Goal: Check status: Check status

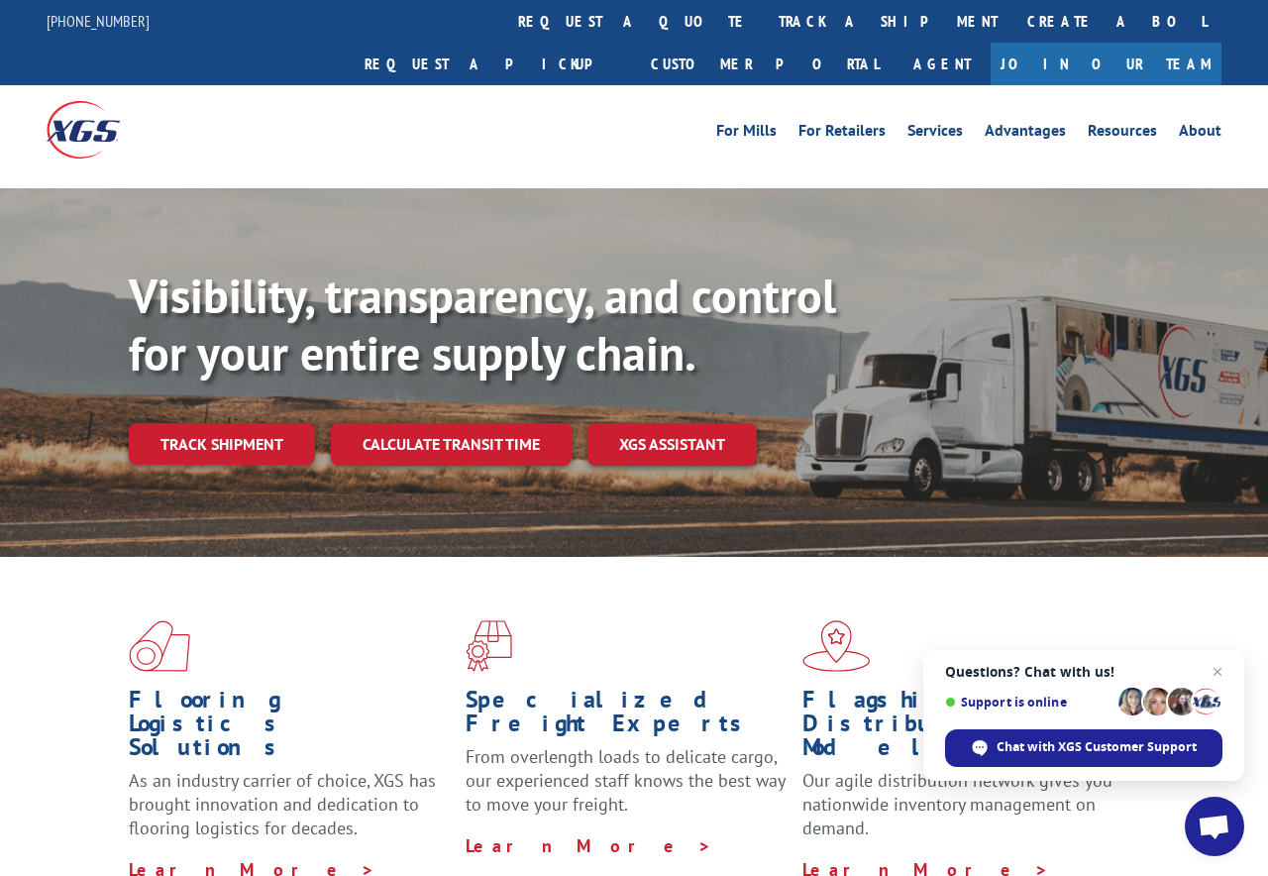
click at [234, 423] on link "Track shipment" at bounding box center [222, 444] width 186 height 42
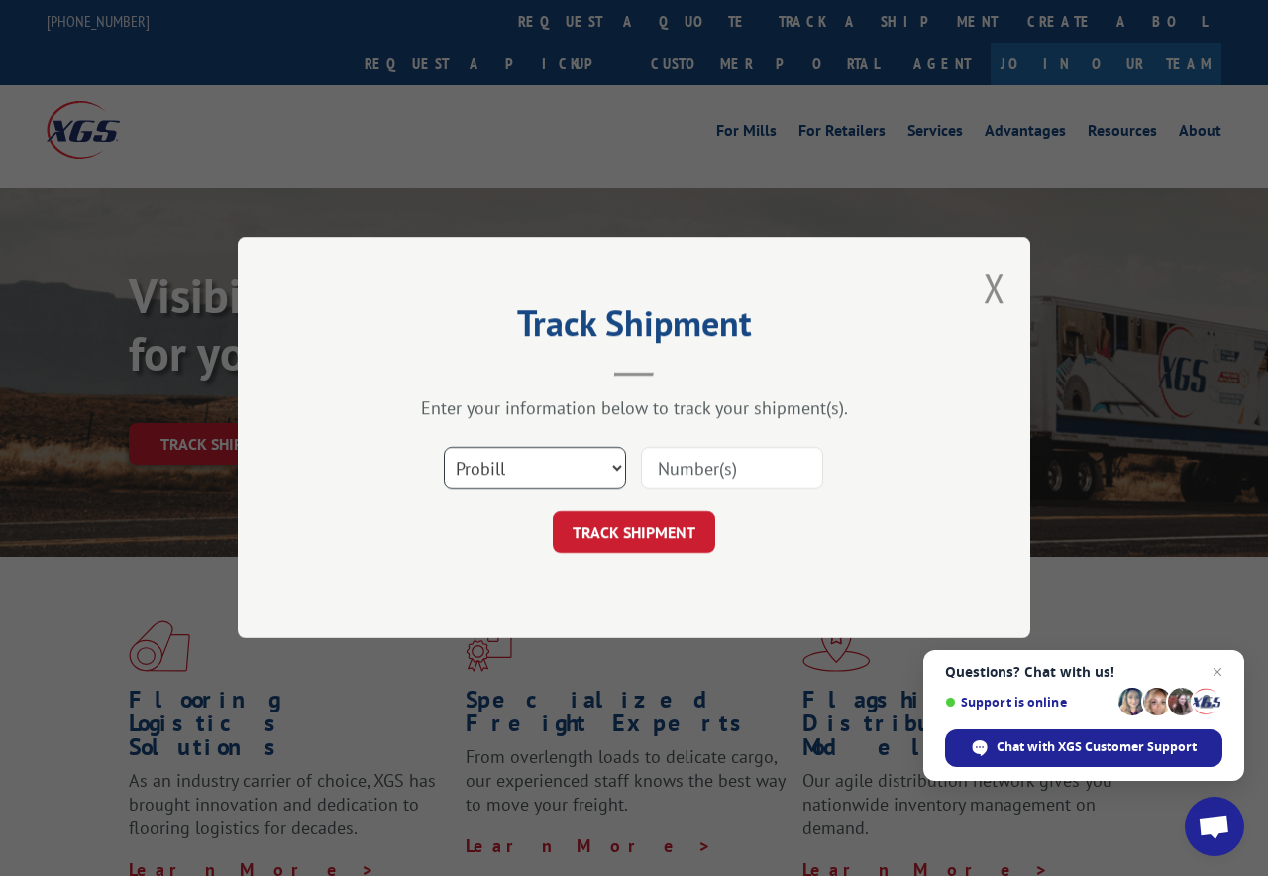
click at [582, 474] on select "Select category... Probill BOL PO" at bounding box center [535, 469] width 182 height 42
select select "bol"
click at [766, 477] on input at bounding box center [732, 469] width 182 height 42
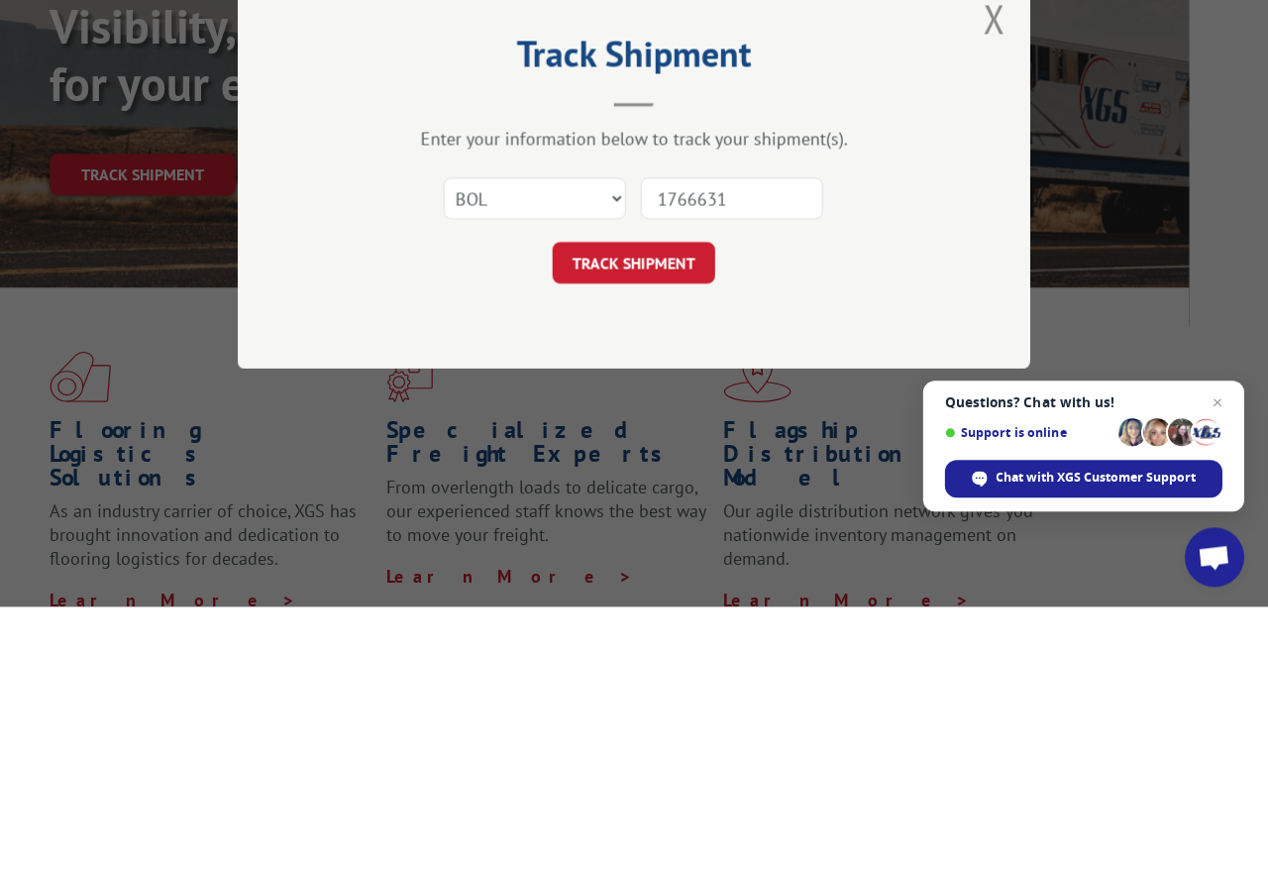
type input "17666314"
click at [659, 512] on button "TRACK SHIPMENT" at bounding box center [634, 533] width 162 height 42
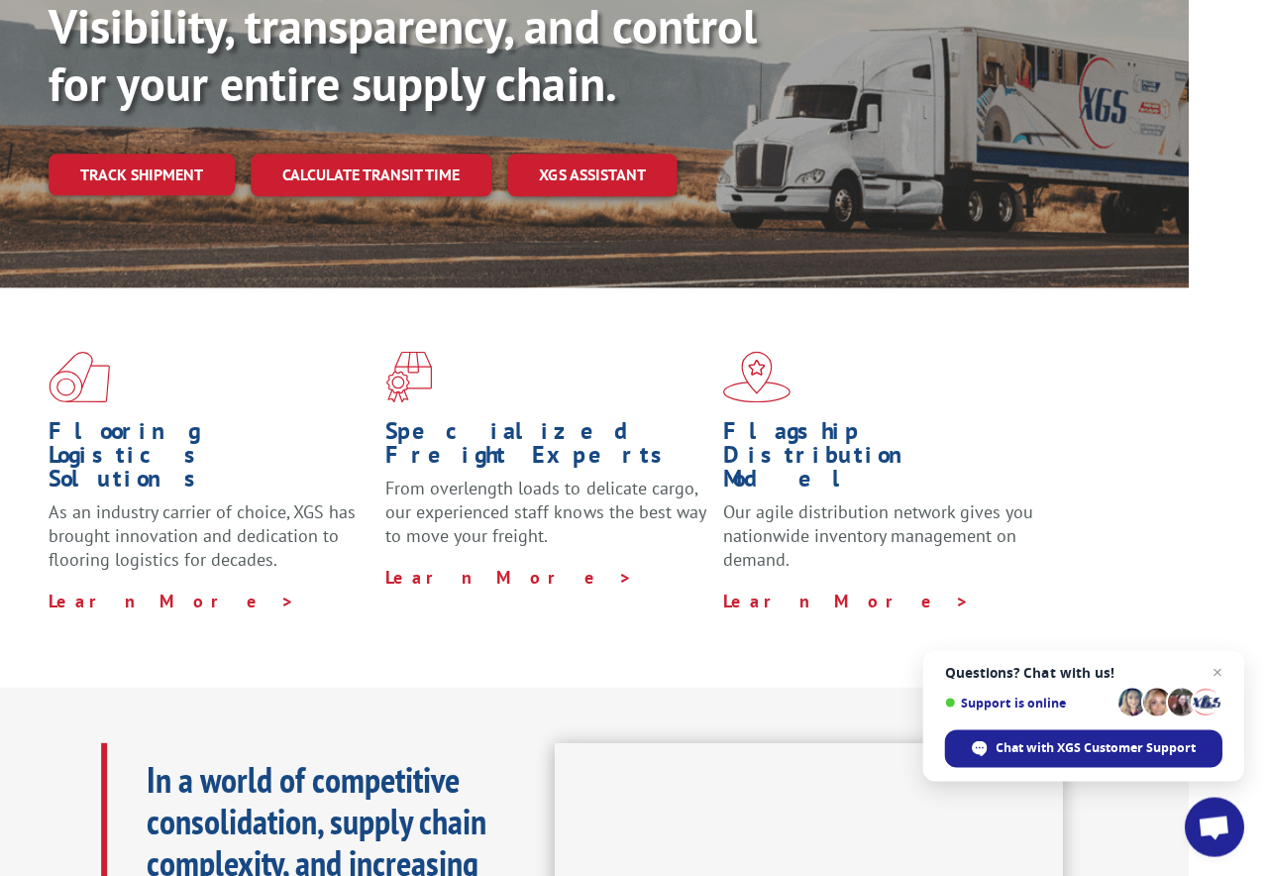
click at [141, 154] on link "Track shipment" at bounding box center [143, 175] width 186 height 42
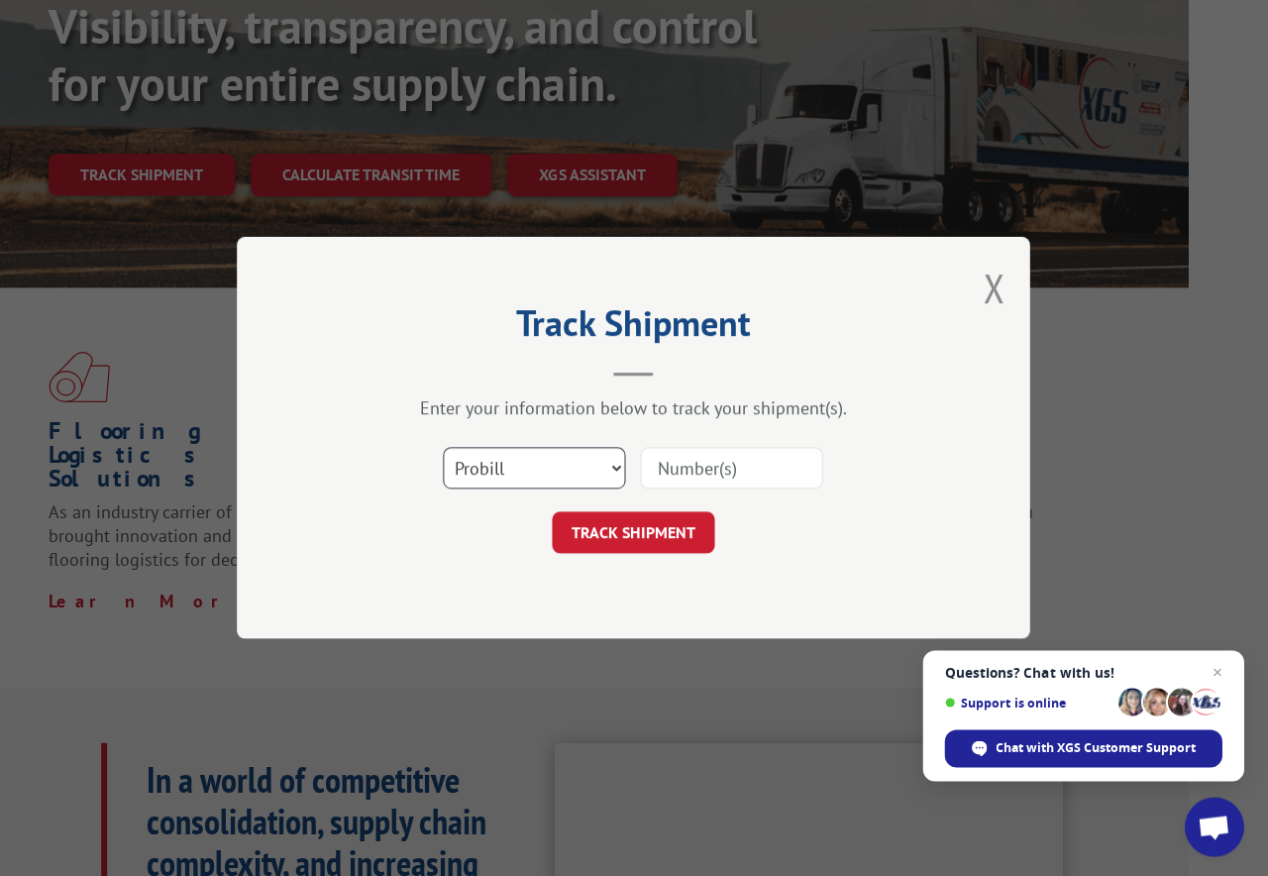
click at [598, 462] on select "Select category... Probill BOL PO" at bounding box center [535, 469] width 182 height 42
select select "po"
click at [787, 479] on input at bounding box center [732, 469] width 182 height 42
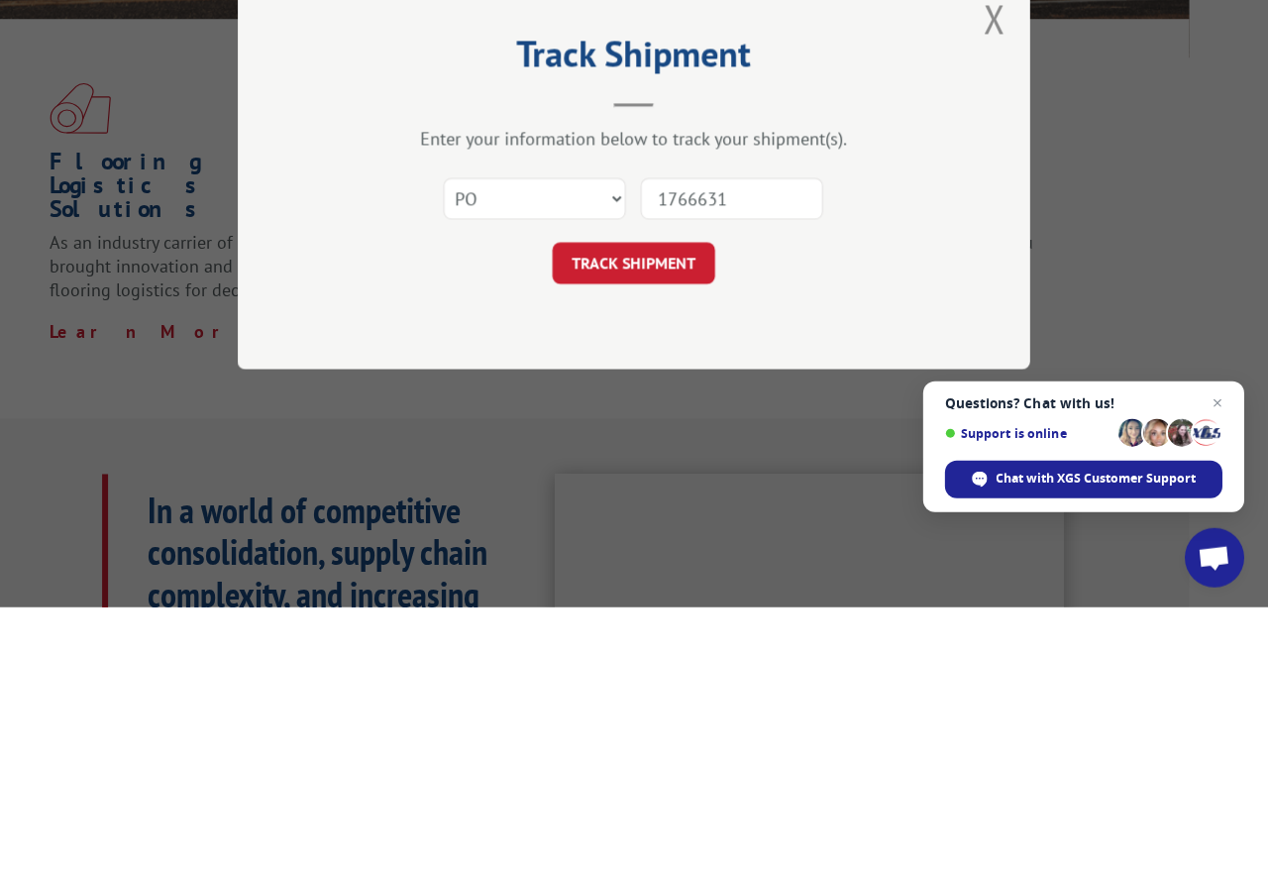
type input "17666314"
click at [655, 512] on button "TRACK SHIPMENT" at bounding box center [634, 533] width 162 height 42
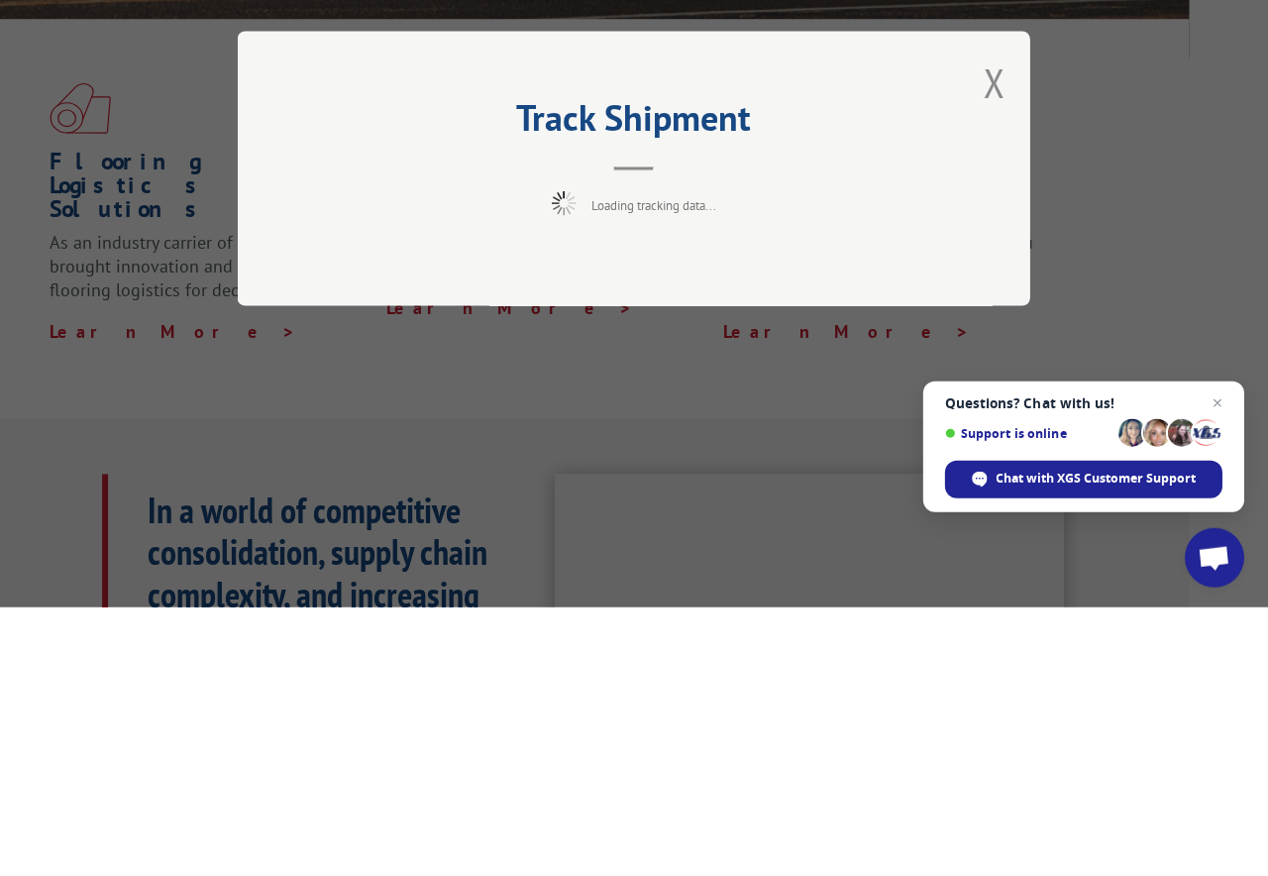
scroll to position [537, 78]
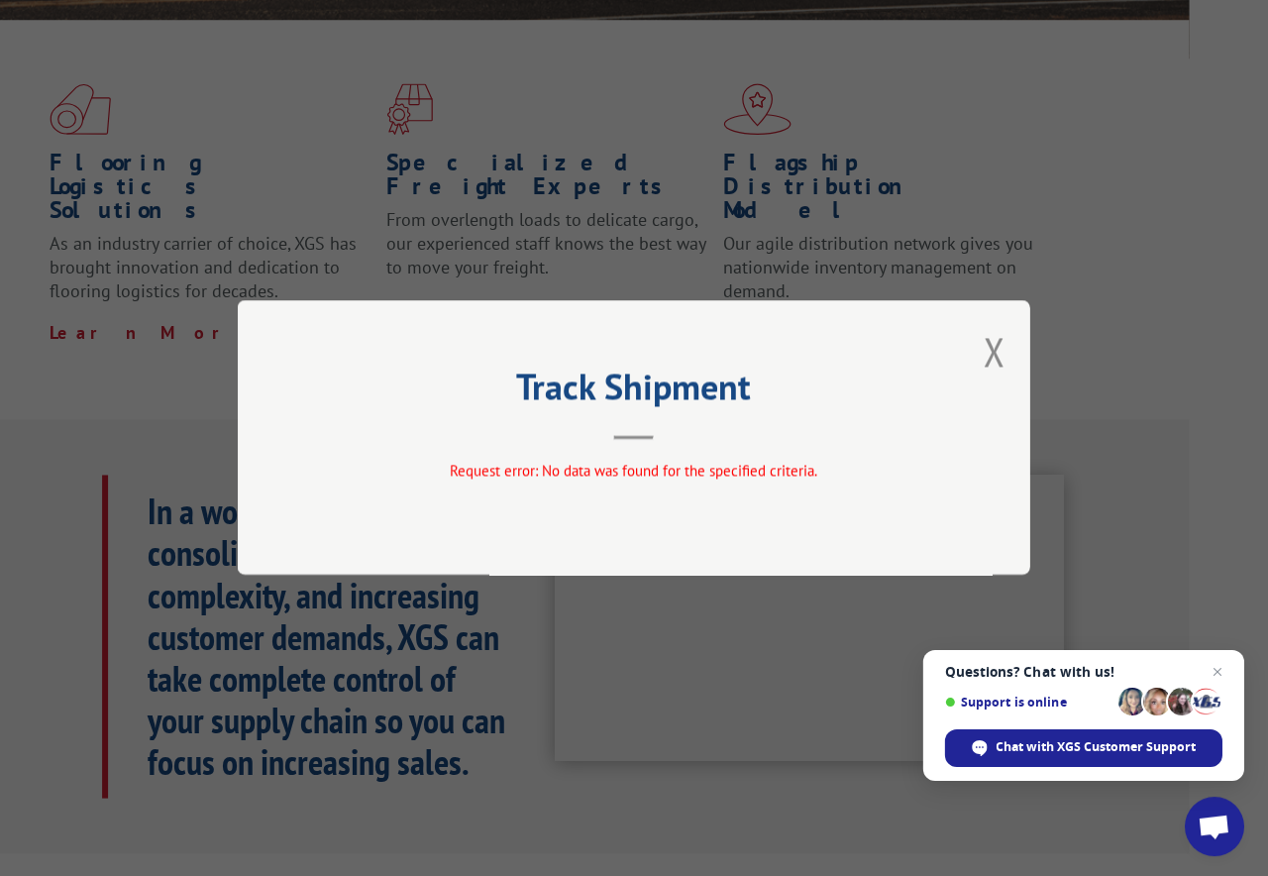
click at [1002, 352] on button "Close modal" at bounding box center [995, 351] width 22 height 53
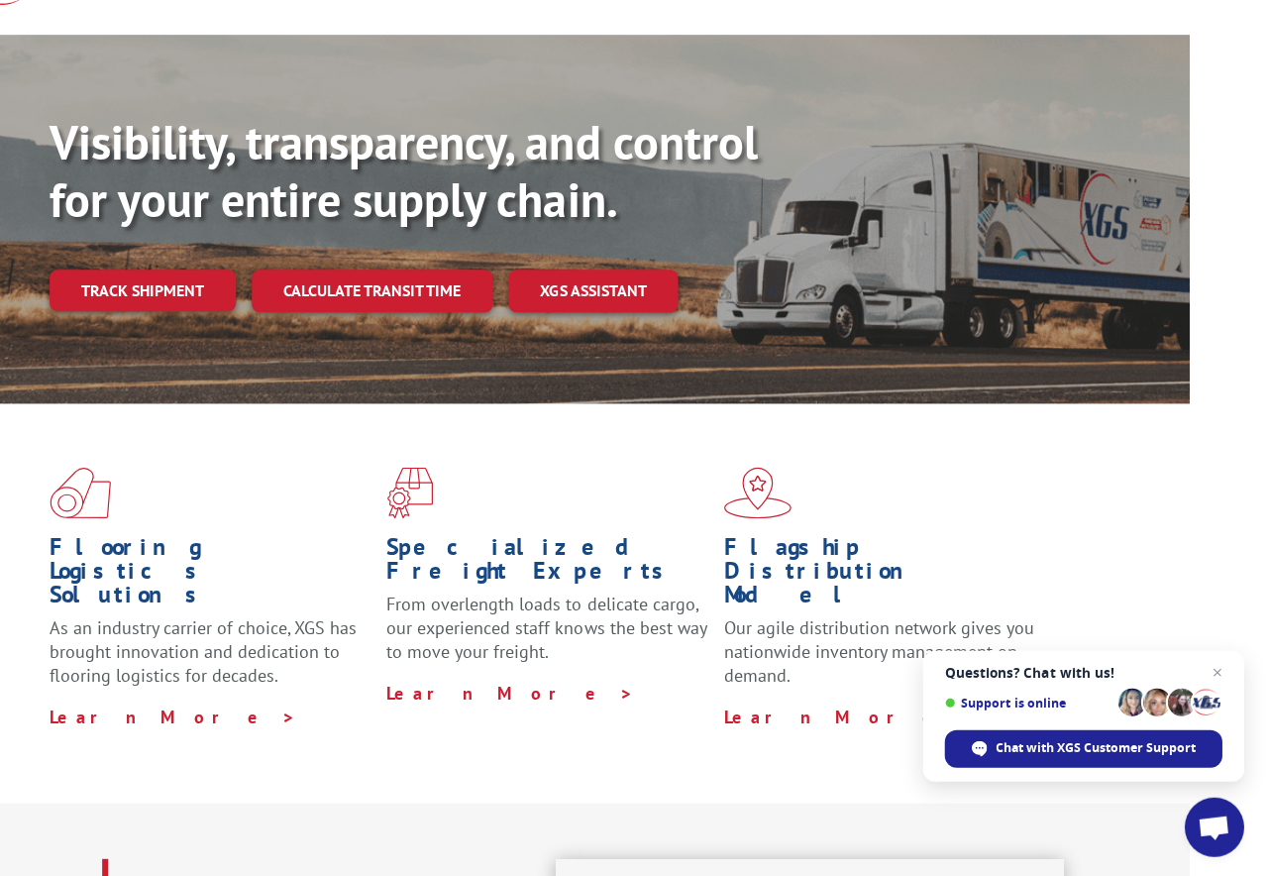
scroll to position [154, 79]
click at [154, 270] on link "Track shipment" at bounding box center [143, 291] width 186 height 42
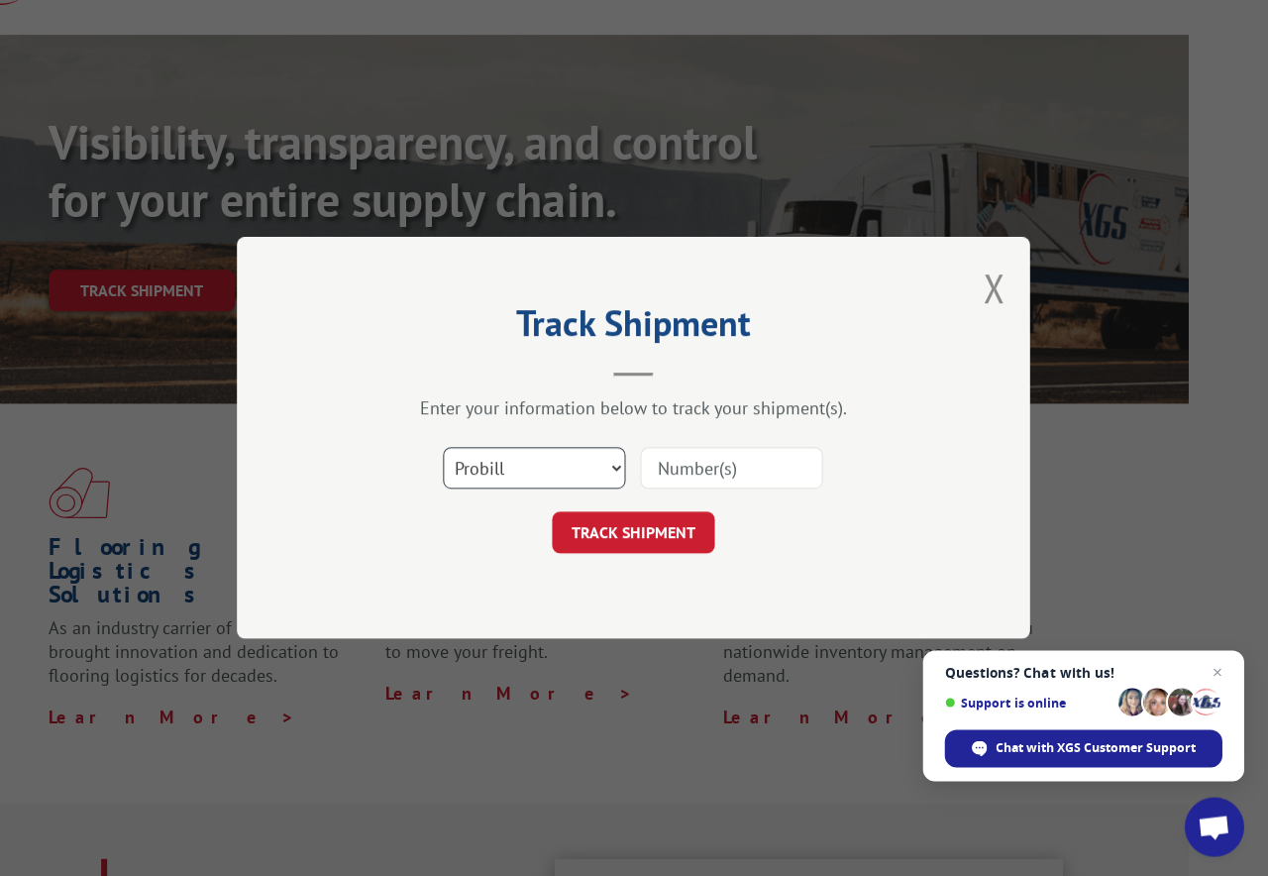
click at [609, 462] on select "Select category... Probill BOL PO" at bounding box center [535, 469] width 182 height 42
click at [793, 468] on input at bounding box center [732, 469] width 182 height 42
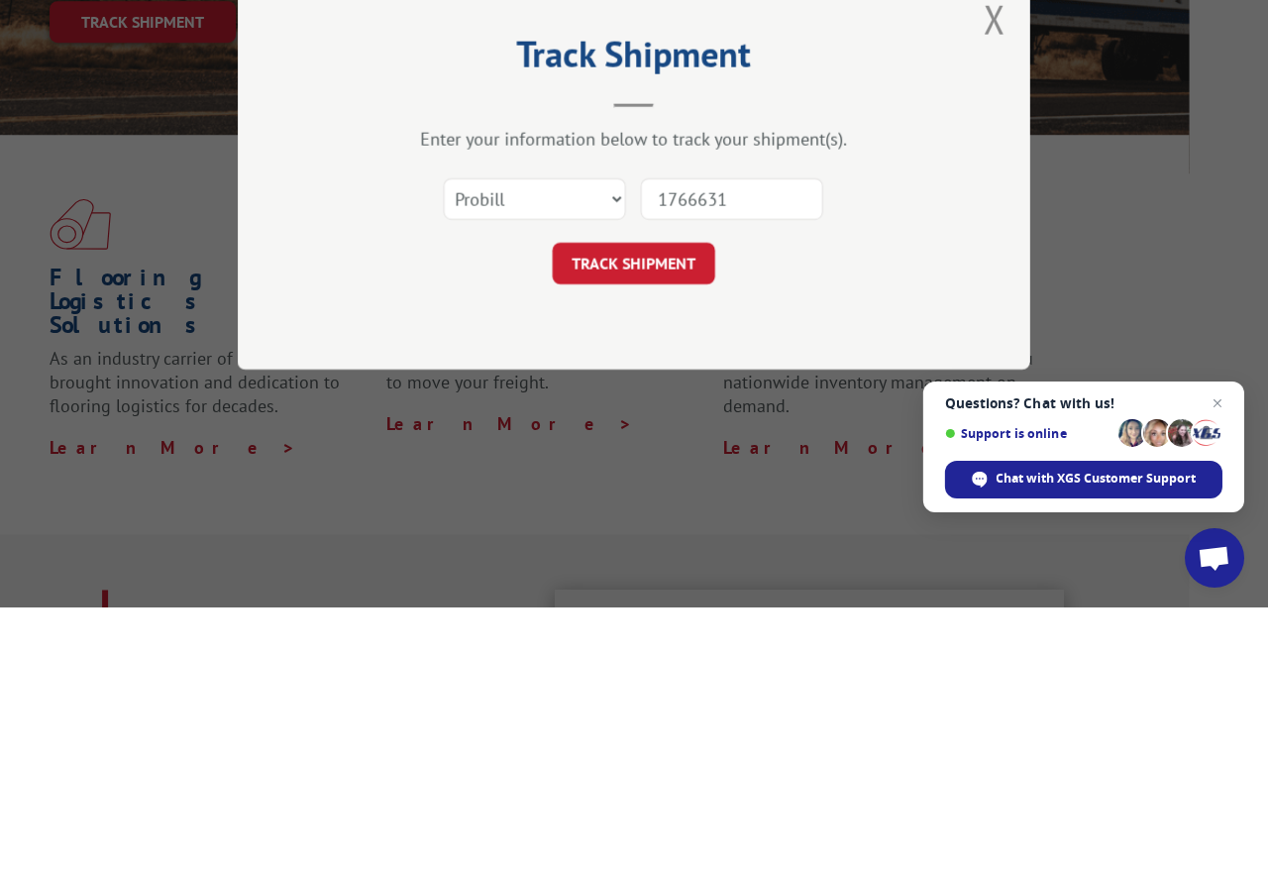
type input "17666314"
click at [646, 512] on button "TRACK SHIPMENT" at bounding box center [634, 533] width 162 height 42
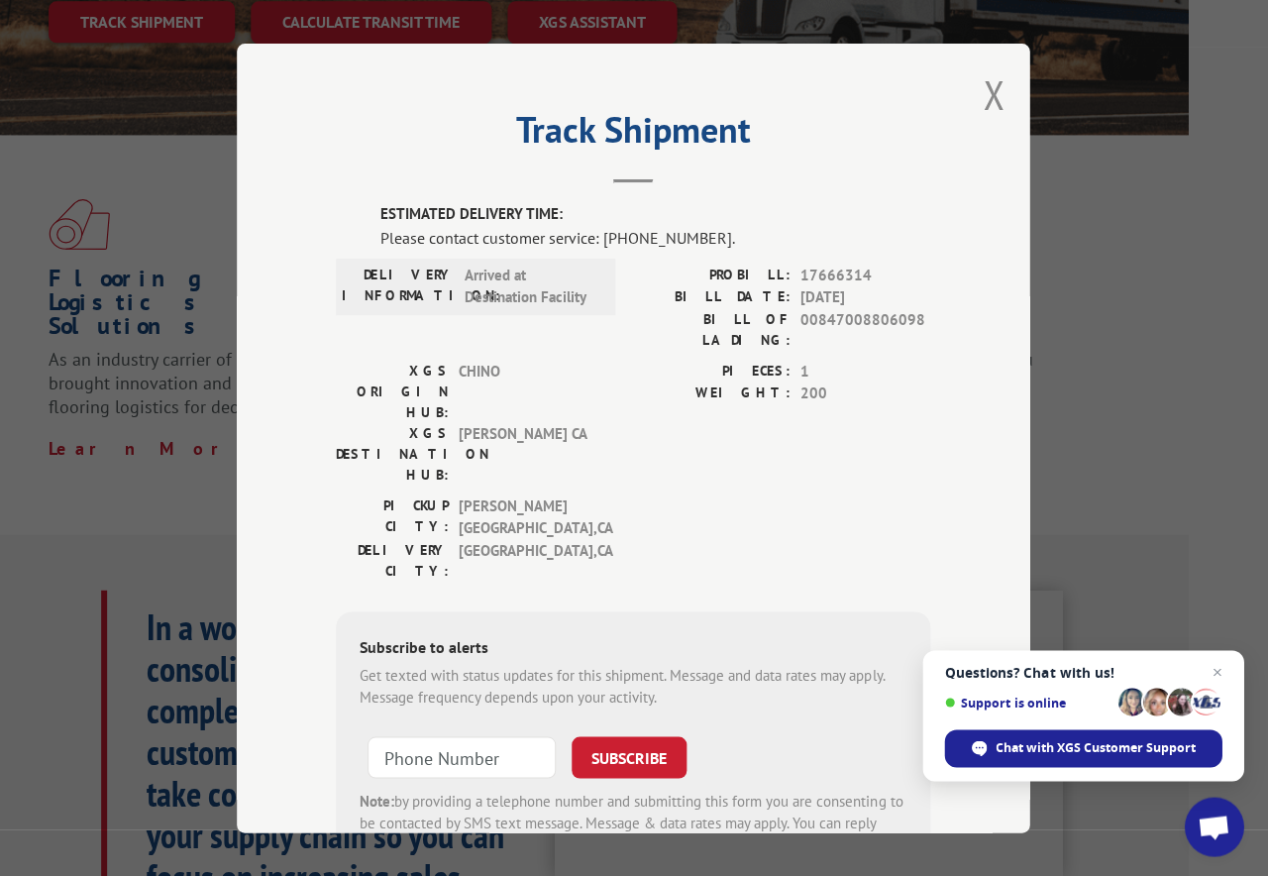
click at [483, 736] on input at bounding box center [463, 757] width 188 height 42
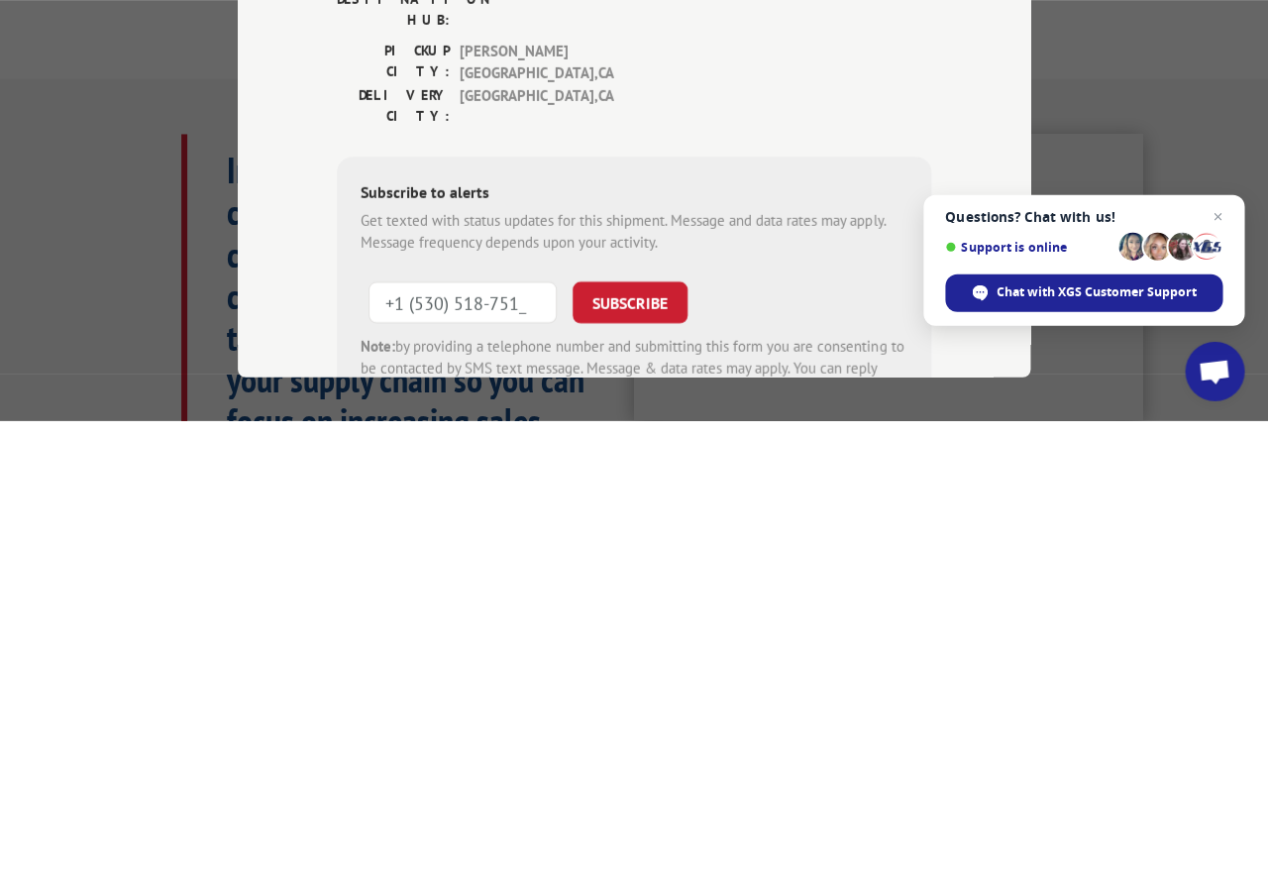
type input "[PHONE_NUMBER]"
click at [642, 736] on button "SUBSCRIBE" at bounding box center [630, 757] width 115 height 42
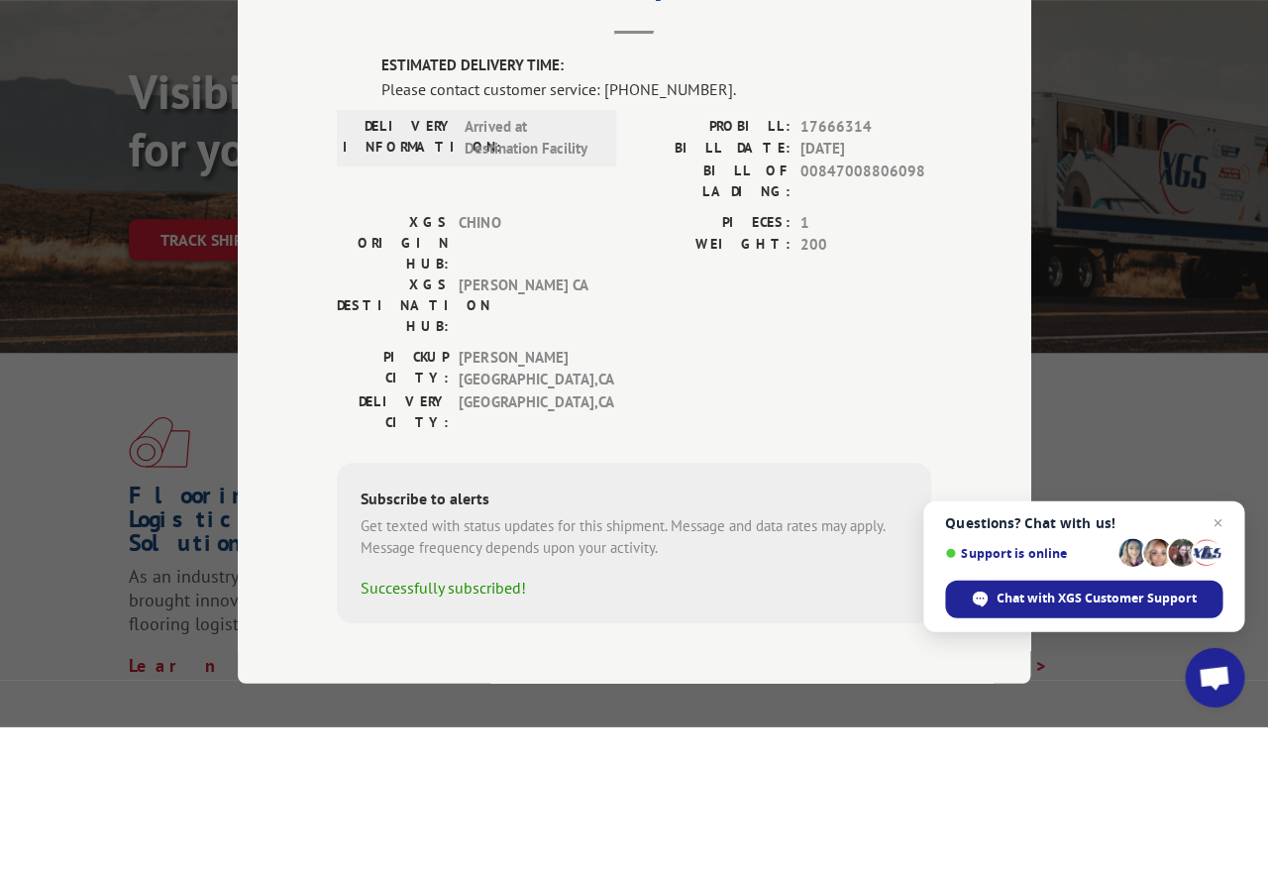
scroll to position [0, 0]
